Goal: Task Accomplishment & Management: Complete application form

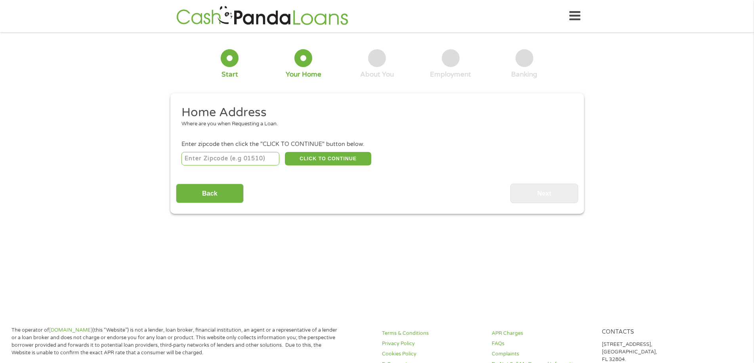
click at [262, 160] on input "number" at bounding box center [230, 158] width 98 height 13
type input "48307"
click at [306, 158] on button "CLICK TO CONTINUE" at bounding box center [328, 158] width 86 height 13
type input "48307"
type input "[GEOGRAPHIC_DATA]"
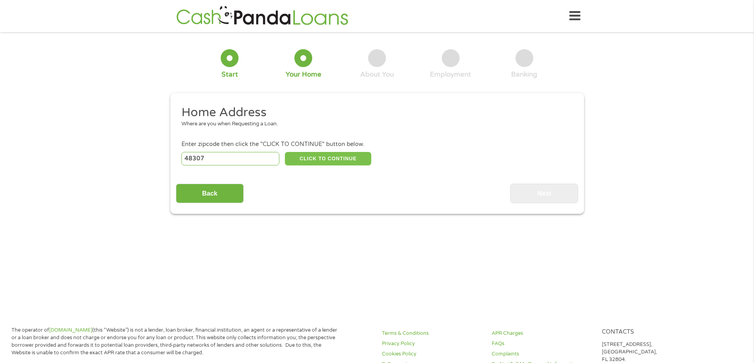
select select "[US_STATE]"
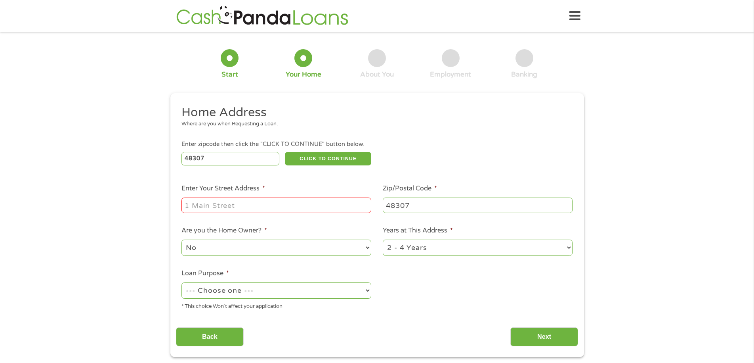
click at [251, 207] on input "Enter Your Street Address *" at bounding box center [276, 204] width 190 height 15
type input "[STREET_ADDRESS]"
click at [368, 245] on select "No Yes" at bounding box center [276, 247] width 190 height 16
click at [181, 239] on select "No Yes" at bounding box center [276, 247] width 190 height 16
click at [567, 245] on select "1 Year or less 1 - 2 Years 2 - 4 Years Over 4 Years" at bounding box center [478, 247] width 190 height 16
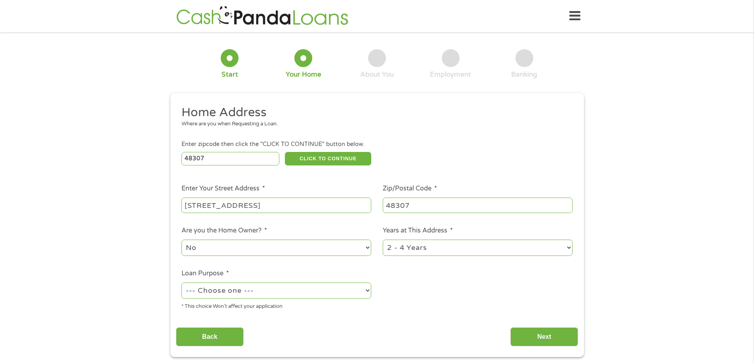
select select "60months"
click at [383, 239] on select "1 Year or less 1 - 2 Years 2 - 4 Years Over 4 Years" at bounding box center [478, 247] width 190 height 16
click at [366, 289] on select "--- Choose one --- Pay Bills Debt Consolidation Home Improvement Major Purchase…" at bounding box center [276, 290] width 190 height 16
select select "other"
click at [181, 282] on select "--- Choose one --- Pay Bills Debt Consolidation Home Improvement Major Purchase…" at bounding box center [276, 290] width 190 height 16
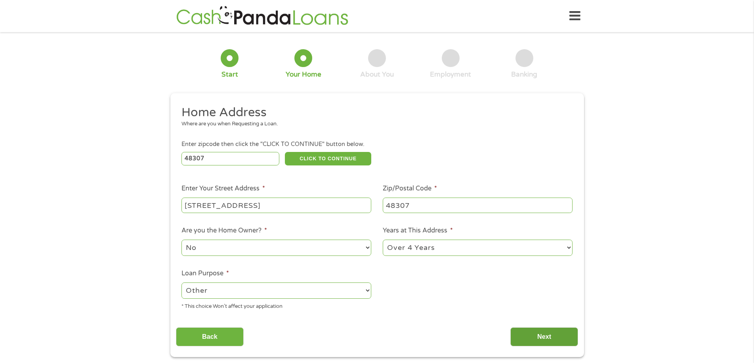
click at [546, 332] on input "Next" at bounding box center [544, 336] width 68 height 19
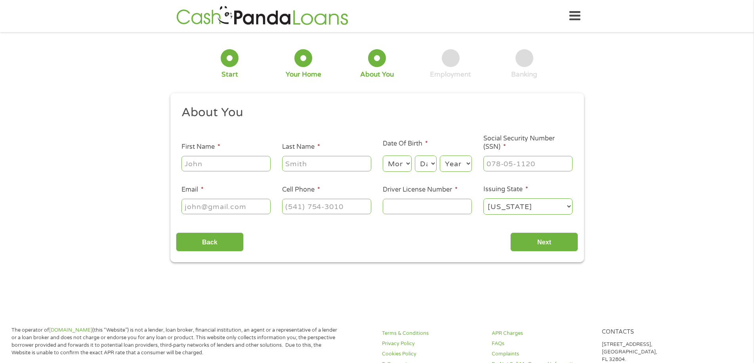
click at [223, 164] on input "First Name *" at bounding box center [225, 163] width 89 height 15
type input "[PERSON_NAME]"
click at [313, 163] on input "Last Name *" at bounding box center [326, 163] width 89 height 15
type input "Bonus"
click at [401, 161] on select "Month 1 2 3 4 5 6 7 8 9 10 11 12" at bounding box center [397, 163] width 29 height 16
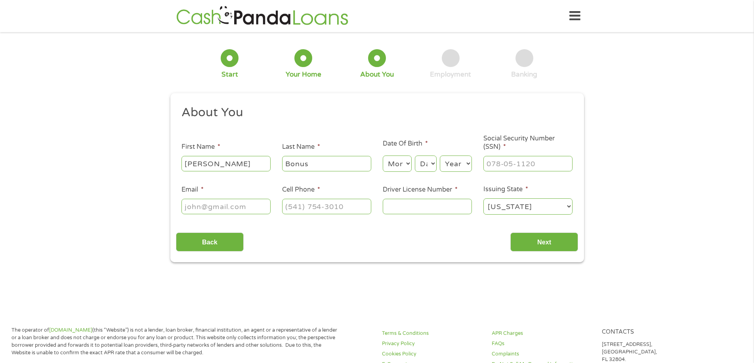
select select "5"
click at [383, 155] on select "Month 1 2 3 4 5 6 7 8 9 10 11 12" at bounding box center [397, 163] width 29 height 16
click at [424, 160] on select "Day 1 2 3 4 5 6 7 8 9 10 11 12 13 14 15 16 17 18 19 20 21 22 23 24 25 26 27 28 …" at bounding box center [425, 163] width 21 height 16
select select "21"
click at [415, 155] on select "Day 1 2 3 4 5 6 7 8 9 10 11 12 13 14 15 16 17 18 19 20 21 22 23 24 25 26 27 28 …" at bounding box center [425, 163] width 21 height 16
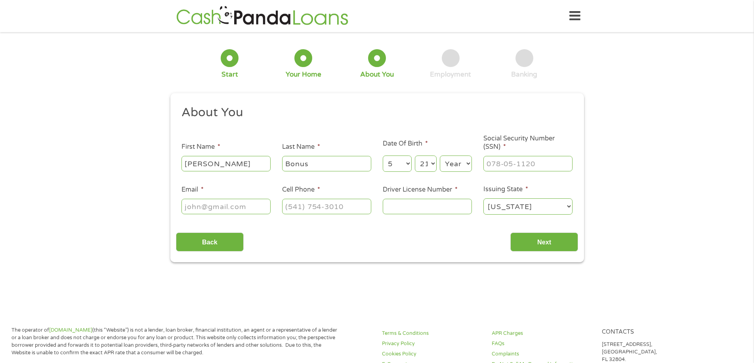
click at [451, 164] on select "Year [DATE] 2006 2005 2004 2003 2002 2001 2000 1999 1998 1997 1996 1995 1994 19…" at bounding box center [456, 163] width 32 height 16
select select "1951"
click at [440, 155] on select "Year [DATE] 2006 2005 2004 2003 2002 2001 2000 1999 1998 1997 1996 1995 1994 19…" at bounding box center [456, 163] width 32 height 16
click at [544, 164] on input "___-__-____" at bounding box center [527, 163] width 89 height 15
type input "373-56-5030"
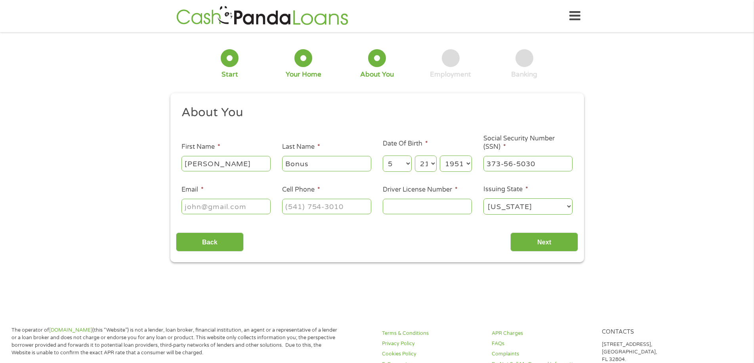
click at [206, 209] on input "Email *" at bounding box center [225, 206] width 89 height 15
type input "[PERSON_NAME][EMAIL_ADDRESS][DOMAIN_NAME]"
drag, startPoint x: 206, startPoint y: 209, endPoint x: 351, endPoint y: 230, distance: 146.5
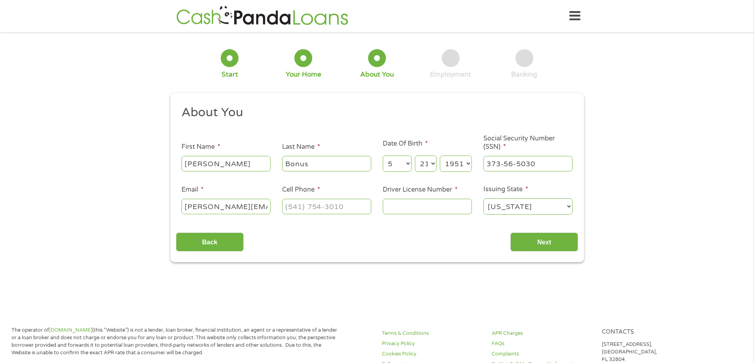
click at [351, 230] on div "Back Next" at bounding box center [377, 238] width 402 height 25
click at [345, 207] on input "(___) ___-____" at bounding box center [326, 206] width 89 height 15
type input "[PHONE_NUMBER]"
click at [415, 206] on input "Driver License Number *" at bounding box center [427, 206] width 89 height 15
type input "B520866777384"
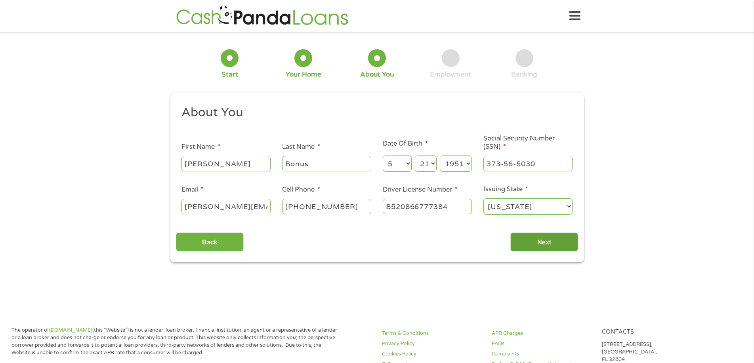
click at [544, 244] on input "Next" at bounding box center [544, 241] width 68 height 19
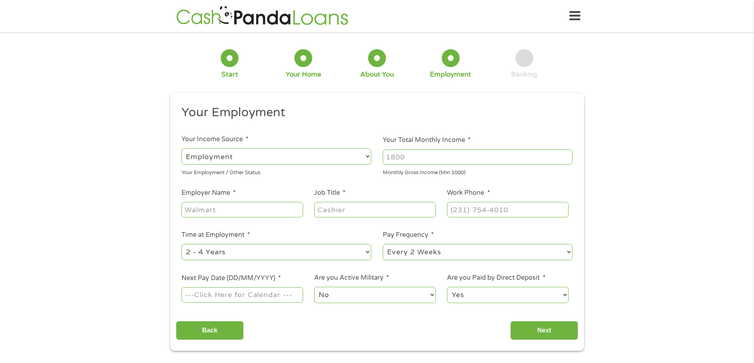
scroll to position [3, 3]
click at [256, 160] on select "--- Choose one --- Employment [DEMOGRAPHIC_DATA] Benefits" at bounding box center [276, 156] width 190 height 16
select select "benefits"
click at [181, 148] on select "--- Choose one --- Employment [DEMOGRAPHIC_DATA] Benefits" at bounding box center [276, 156] width 190 height 16
type input "Other"
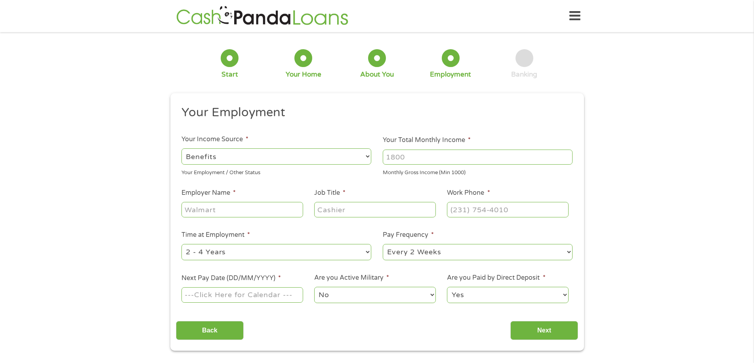
type input "[PHONE_NUMBER]"
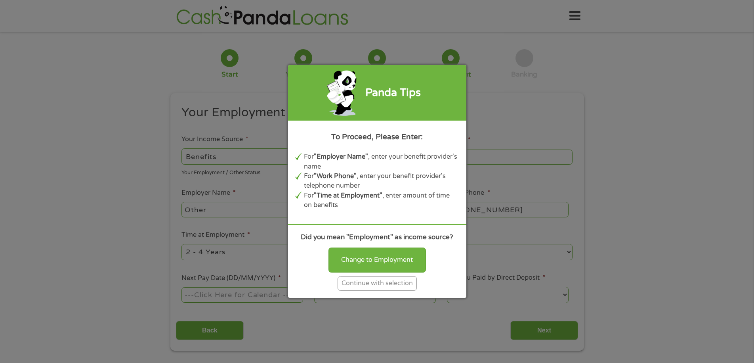
click at [393, 282] on div "Continue with selection" at bounding box center [377, 283] width 79 height 15
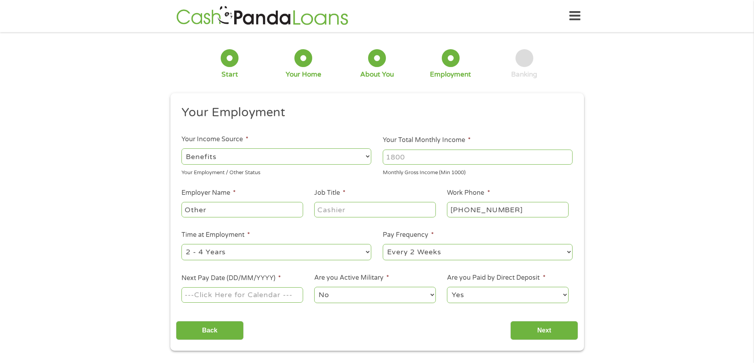
click at [418, 157] on input "Your Total Monthly Income *" at bounding box center [478, 156] width 190 height 15
type input "7000"
click at [242, 210] on input "Other" at bounding box center [241, 209] width 121 height 15
type input "O"
type input "Pension & Social Security"
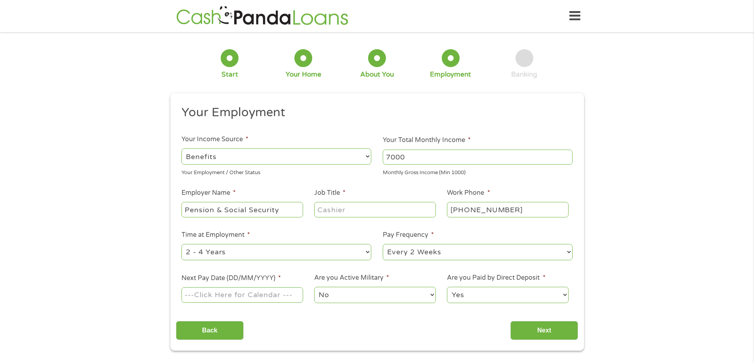
click at [351, 207] on input "Job Title *" at bounding box center [374, 209] width 121 height 15
type input "Retired"
click at [367, 249] on select "--- Choose one --- 1 Year or less 1 - 2 Years 2 - 4 Years Over 4 Years" at bounding box center [276, 252] width 190 height 16
select select "60months"
click at [181, 244] on select "--- Choose one --- 1 Year or less 1 - 2 Years 2 - 4 Years Over 4 Years" at bounding box center [276, 252] width 190 height 16
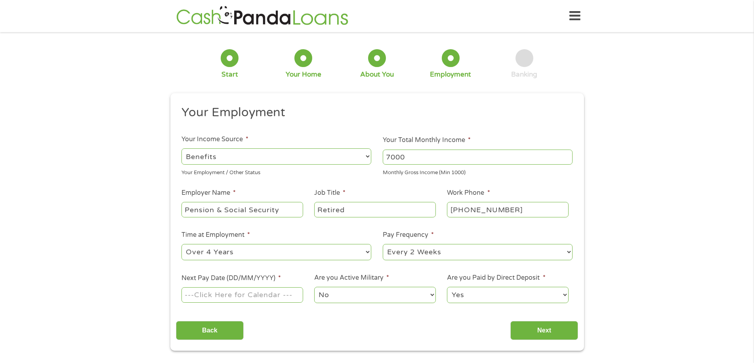
click at [569, 252] on select "--- Choose one --- Every 2 Weeks Every Week Monthly Semi-Monthly" at bounding box center [478, 252] width 190 height 16
select select "semimonthly"
click at [383, 244] on select "--- Choose one --- Every 2 Weeks Every Week Monthly Semi-Monthly" at bounding box center [478, 252] width 190 height 16
click at [258, 296] on input "Next Pay Date (DD/MM/YYYY) *" at bounding box center [241, 294] width 121 height 15
type input "[DATE]"
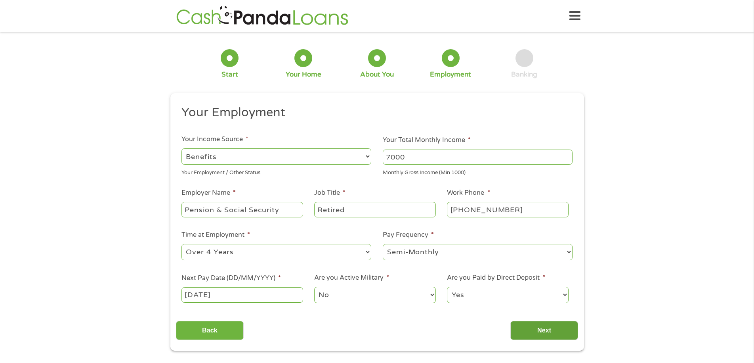
click at [539, 332] on input "Next" at bounding box center [544, 330] width 68 height 19
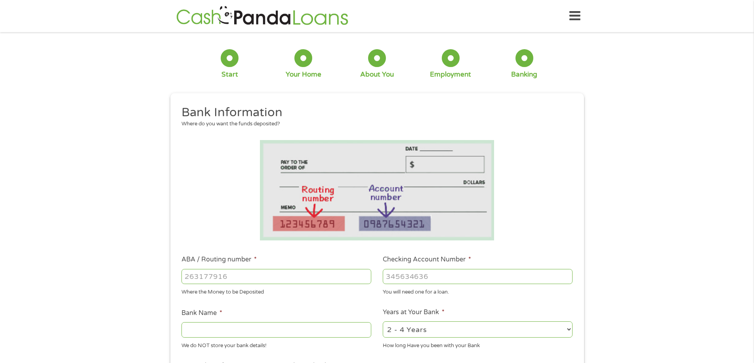
click at [241, 280] on input "ABA / Routing number *" at bounding box center [276, 276] width 190 height 15
type input "241070417"
type input "CITIZENS BANK NA"
type input "241070417"
click at [437, 279] on input "Checking Account Number *" at bounding box center [478, 276] width 190 height 15
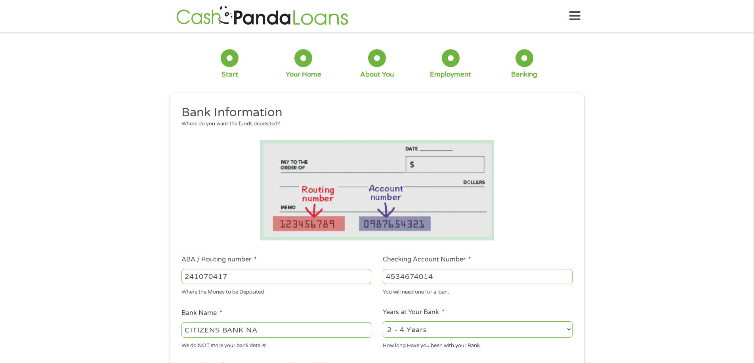
type input "4534674014"
click at [568, 329] on select "2 - 4 Years 6 - 12 Months 1 - 2 Years Over 4 Years" at bounding box center [478, 329] width 190 height 16
select select "60months"
click at [383, 321] on select "2 - 4 Years 6 - 12 Months 1 - 2 Years Over 4 Years" at bounding box center [478, 329] width 190 height 16
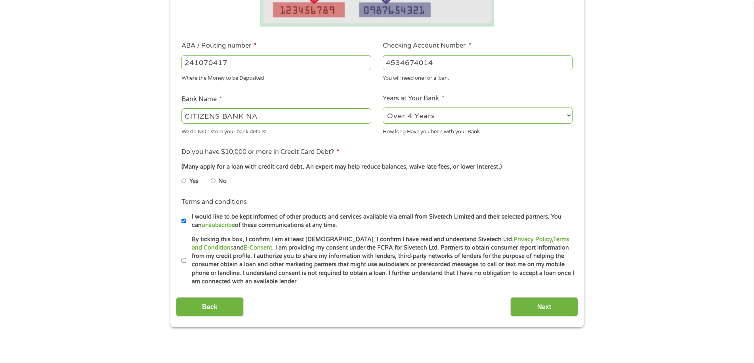
scroll to position [223, 0]
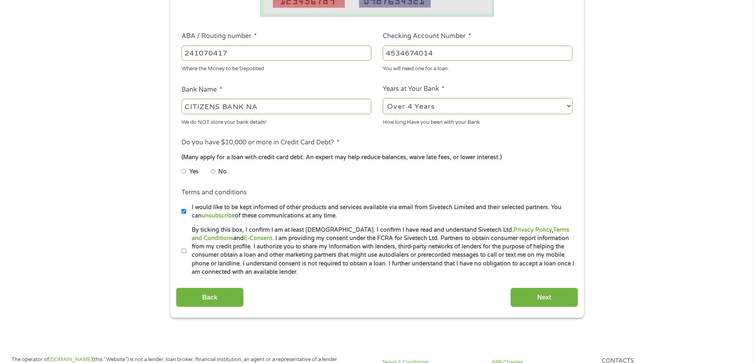
click at [214, 171] on input "No" at bounding box center [213, 171] width 5 height 13
radio input "true"
click at [184, 251] on input "By ticking this box, I confirm I am at least [DEMOGRAPHIC_DATA]. I confirm I ha…" at bounding box center [183, 250] width 5 height 13
checkbox input "true"
click at [544, 296] on input "Next" at bounding box center [544, 296] width 68 height 19
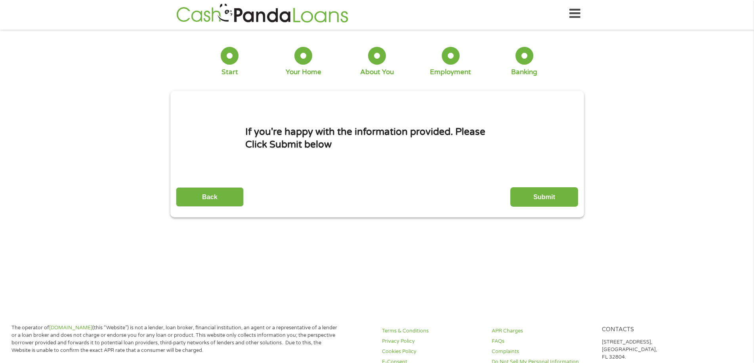
scroll to position [0, 0]
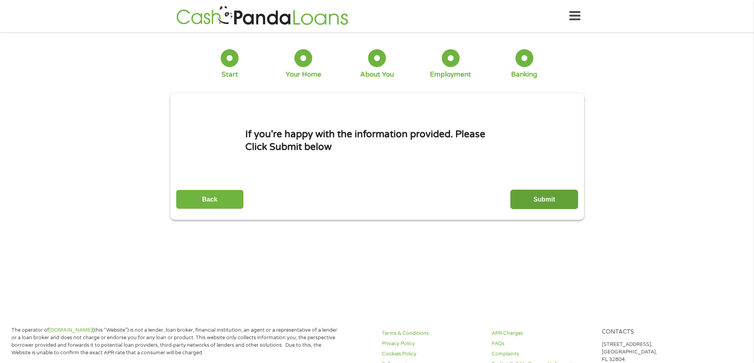
click at [528, 196] on input "Submit" at bounding box center [544, 198] width 68 height 19
